Goal: Information Seeking & Learning: Learn about a topic

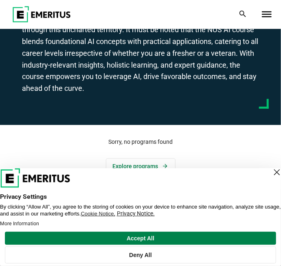
scroll to position [149, 0]
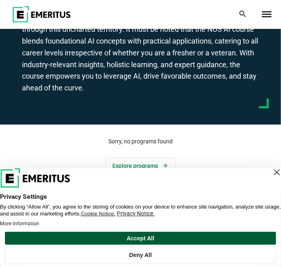
click at [229, 238] on button "Accept All" at bounding box center [140, 237] width 271 height 13
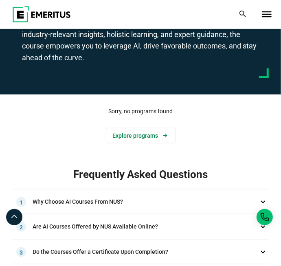
scroll to position [181, 0]
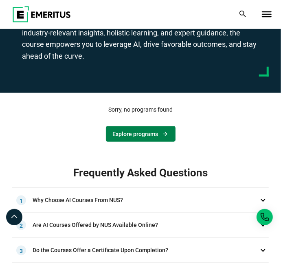
click at [162, 136] on icon at bounding box center [165, 134] width 7 height 7
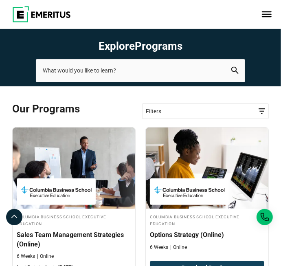
click at [256, 113] on span "Filters" at bounding box center [205, 111] width 119 height 9
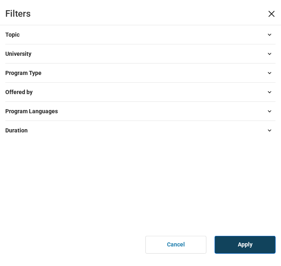
click at [268, 36] on span at bounding box center [269, 34] width 12 height 12
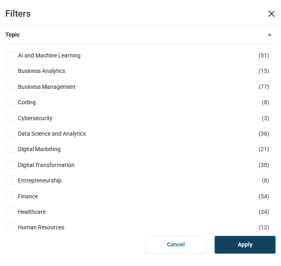
click at [7, 55] on input "AI and Machine Learning ( 51 )" at bounding box center [10, 55] width 8 height 8
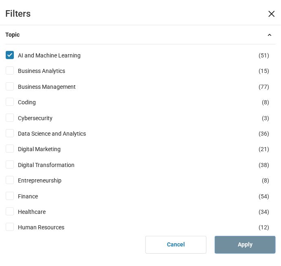
click at [255, 241] on link "Apply" at bounding box center [244, 245] width 61 height 18
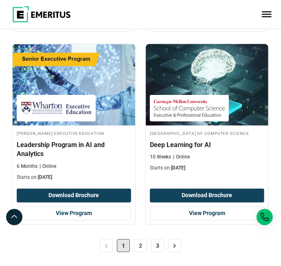
scroll to position [1864, 0]
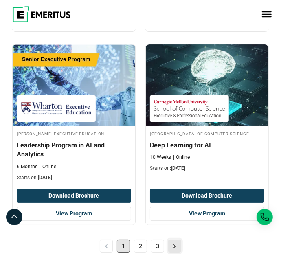
click at [176, 242] on link ">" at bounding box center [174, 245] width 13 height 13
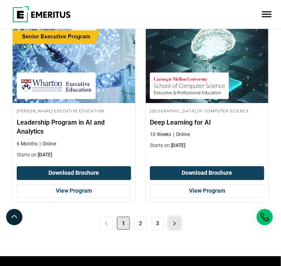
scroll to position [1903, 0]
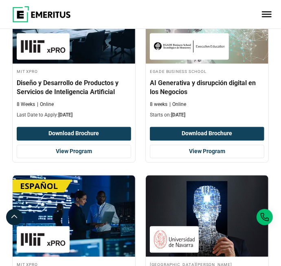
scroll to position [1472, 0]
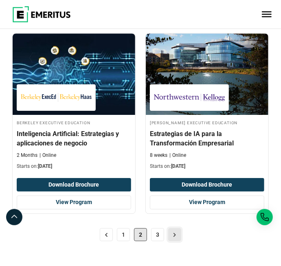
click at [176, 228] on link ">" at bounding box center [174, 234] width 13 height 13
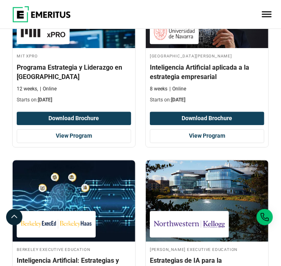
scroll to position [1582, 0]
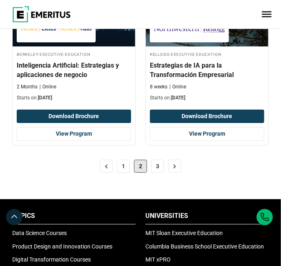
scroll to position [1871, 0]
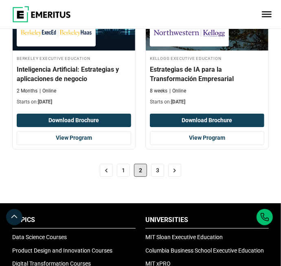
click at [170, 176] on div "< 1 2 3 >" at bounding box center [140, 176] width 256 height 29
click at [178, 164] on link ">" at bounding box center [174, 170] width 13 height 13
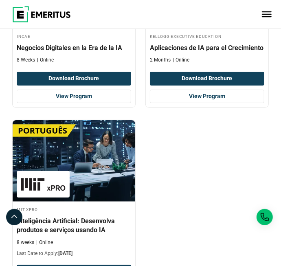
scroll to position [971, 0]
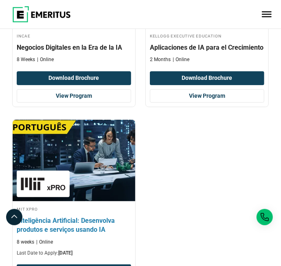
click at [98, 224] on h4 "Inteligência Artificial: Desenvolva produtos e serviços usando IA" at bounding box center [74, 225] width 114 height 18
